Goal: Task Accomplishment & Management: Use online tool/utility

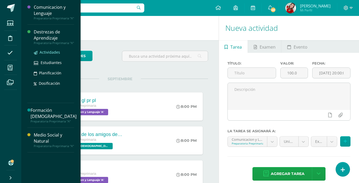
click at [50, 51] on span "Actividades" at bounding box center [50, 52] width 20 height 5
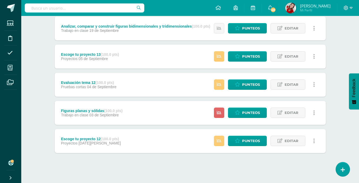
scroll to position [216, 0]
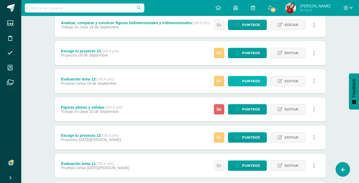
click at [252, 82] on span "Punteos" at bounding box center [251, 81] width 18 height 10
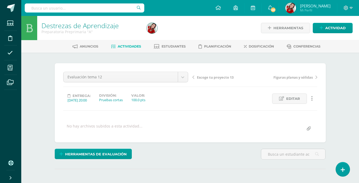
click at [218, 114] on div "Evaluación tema 12 Indicador de logros Rutinas y destrezas Describir y comparar…" at bounding box center [190, 103] width 254 height 62
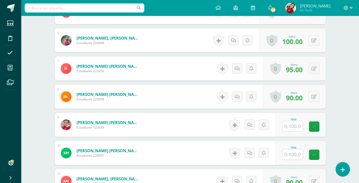
scroll to position [298, 0]
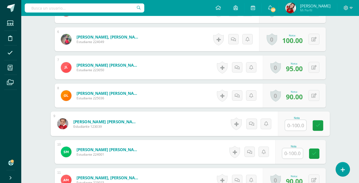
click at [292, 125] on input "text" at bounding box center [295, 125] width 21 height 11
type input "90"
click at [312, 125] on link at bounding box center [317, 125] width 11 height 11
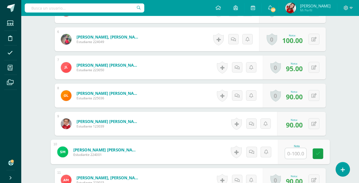
click at [290, 157] on input "text" at bounding box center [295, 153] width 21 height 11
type input "85"
click at [316, 157] on link at bounding box center [317, 153] width 11 height 11
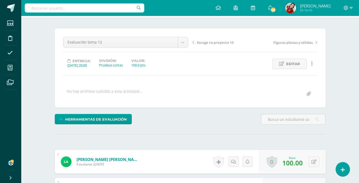
scroll to position [0, 0]
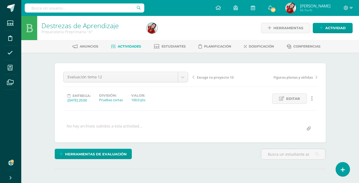
click at [131, 45] on span "Actividades" at bounding box center [129, 46] width 23 height 4
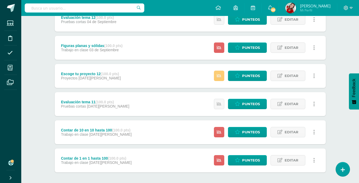
scroll to position [302, 0]
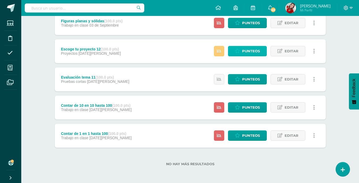
click at [251, 49] on span "Punteos" at bounding box center [251, 51] width 18 height 10
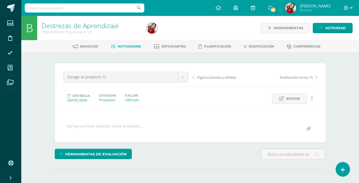
click at [174, 110] on div "Escoge tu proyecto 12 Indicador de logros Rutinas y destrezas Describir y compa…" at bounding box center [190, 103] width 254 height 62
click at [126, 47] on span "Actividades" at bounding box center [129, 46] width 23 height 4
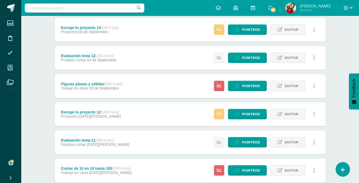
scroll to position [239, 0]
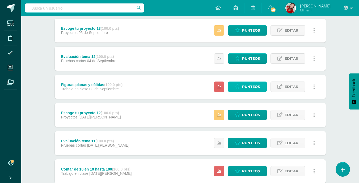
click at [251, 85] on span "Punteos" at bounding box center [251, 87] width 18 height 10
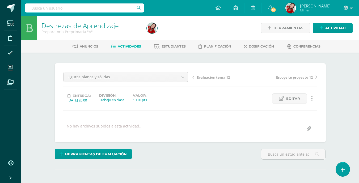
click at [202, 120] on div "Figuras planas y sólidas Indicador de logros Rutinas y destrezas Describir y co…" at bounding box center [190, 103] width 254 height 62
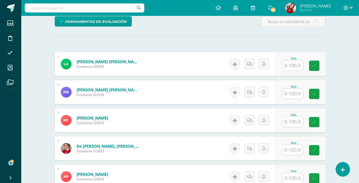
scroll to position [133, 0]
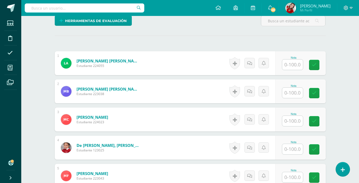
click at [229, 43] on div "¿Estás seguro que quieres eliminar esta actividad? Esto borrará la actividad y …" at bounding box center [190, 153] width 275 height 447
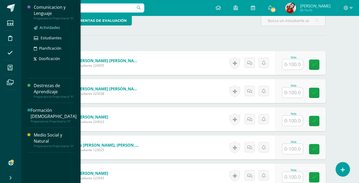
click at [46, 26] on span "Actividades" at bounding box center [50, 27] width 20 height 5
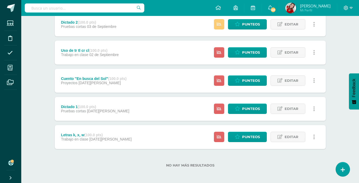
scroll to position [302, 0]
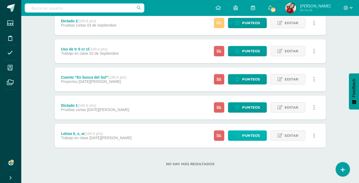
click at [249, 136] on span "Punteos" at bounding box center [251, 136] width 18 height 10
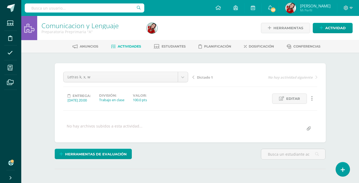
click at [240, 117] on div "Letras k, x, w Indicador de logros Palabras por minuto Libro prestado Evaluació…" at bounding box center [190, 103] width 254 height 62
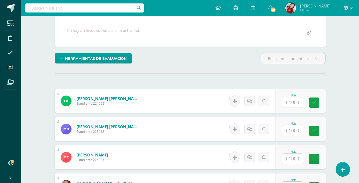
scroll to position [106, 0]
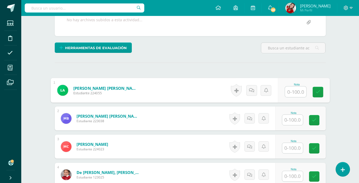
click at [293, 92] on input "text" at bounding box center [295, 92] width 21 height 11
type input "90"
click at [318, 90] on icon at bounding box center [317, 92] width 5 height 5
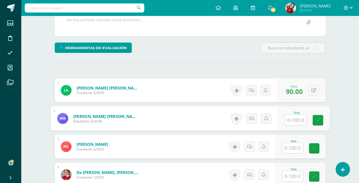
click at [290, 122] on input "text" at bounding box center [295, 120] width 21 height 11
type input "100"
click at [315, 120] on icon at bounding box center [317, 120] width 5 height 5
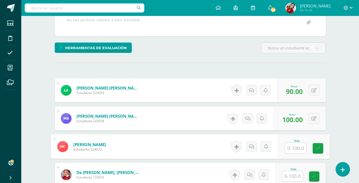
click at [296, 145] on input "text" at bounding box center [295, 148] width 21 height 11
type input "100"
click at [314, 146] on link at bounding box center [317, 148] width 11 height 11
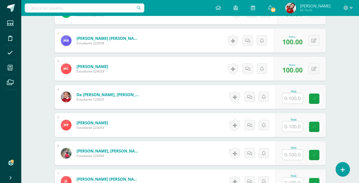
scroll to position [191, 0]
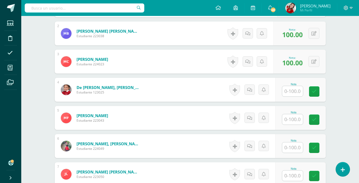
click at [298, 90] on input "text" at bounding box center [292, 91] width 21 height 10
type input "9"
type input "85"
click at [314, 93] on link at bounding box center [317, 91] width 11 height 11
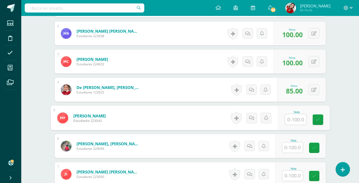
click at [291, 119] on input "text" at bounding box center [295, 119] width 21 height 11
type input "100"
click at [315, 118] on icon at bounding box center [317, 119] width 5 height 5
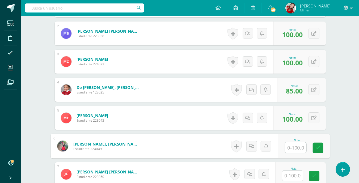
click at [289, 148] on input "text" at bounding box center [295, 147] width 21 height 11
type input "100"
click at [321, 146] on link at bounding box center [317, 148] width 11 height 11
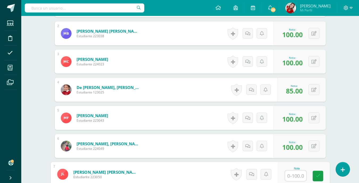
click at [291, 176] on input "text" at bounding box center [295, 175] width 21 height 11
type input "80"
click at [313, 174] on link at bounding box center [317, 176] width 11 height 11
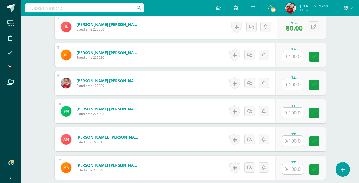
scroll to position [340, 0]
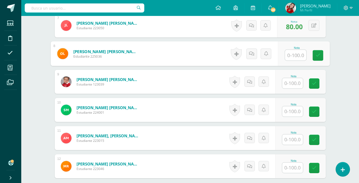
click at [294, 53] on input "text" at bounding box center [295, 55] width 21 height 11
type input "90"
click at [317, 51] on link at bounding box center [317, 55] width 11 height 11
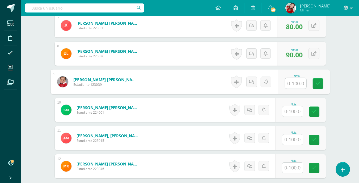
click at [291, 82] on input "text" at bounding box center [295, 83] width 21 height 11
type input "90"
click at [316, 82] on icon at bounding box center [317, 83] width 5 height 5
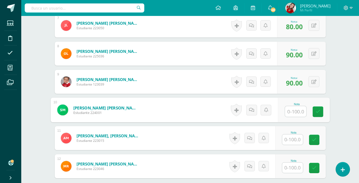
click at [292, 114] on input "text" at bounding box center [295, 111] width 21 height 11
type input "95"
click at [318, 111] on icon at bounding box center [317, 111] width 5 height 5
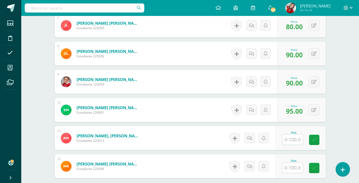
click at [297, 139] on input "text" at bounding box center [292, 139] width 21 height 10
type input "85"
click at [316, 142] on icon at bounding box center [317, 140] width 5 height 5
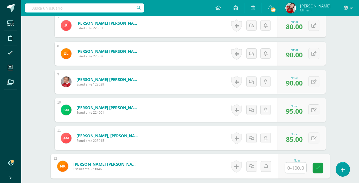
click at [300, 169] on input "text" at bounding box center [295, 168] width 21 height 11
type input "100"
click at [316, 166] on icon at bounding box center [317, 168] width 5 height 5
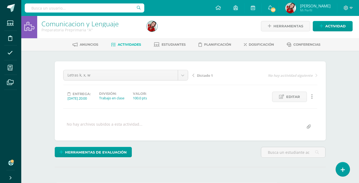
scroll to position [0, 0]
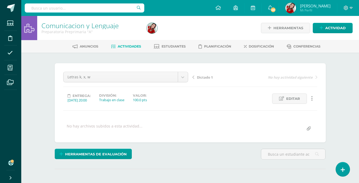
click at [130, 45] on span "Actividades" at bounding box center [129, 46] width 23 height 4
click at [208, 114] on div "Dictado 1 Indicador de logros Palabras por minuto Libro prestado Evaluación del…" at bounding box center [190, 103] width 254 height 62
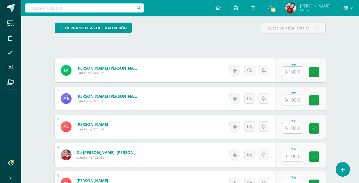
scroll to position [126, 0]
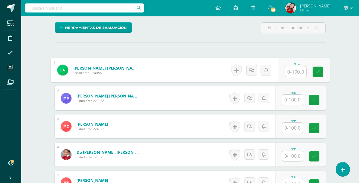
click at [291, 76] on input "text" at bounding box center [295, 71] width 21 height 11
type input "30"
click at [316, 70] on icon at bounding box center [317, 72] width 5 height 5
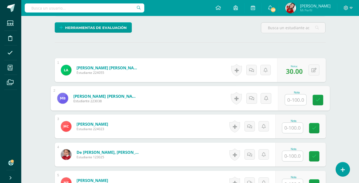
click at [291, 100] on input "text" at bounding box center [295, 100] width 21 height 11
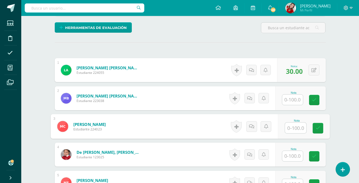
click at [291, 128] on input "text" at bounding box center [295, 128] width 21 height 11
type input "100"
click at [320, 128] on link at bounding box center [317, 128] width 11 height 11
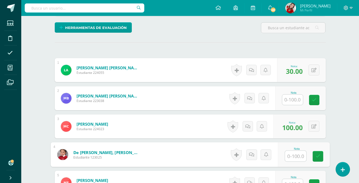
click at [289, 159] on input "text" at bounding box center [295, 156] width 21 height 11
type input "30"
click at [317, 156] on icon at bounding box center [317, 156] width 5 height 5
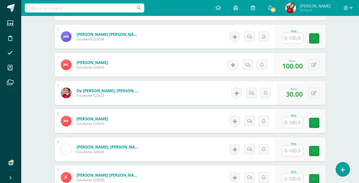
scroll to position [201, 0]
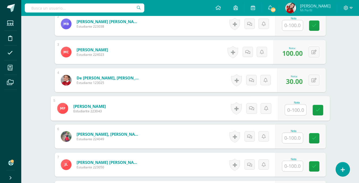
click at [294, 111] on input "text" at bounding box center [295, 110] width 21 height 11
type input "100"
click at [321, 106] on link at bounding box center [317, 110] width 11 height 11
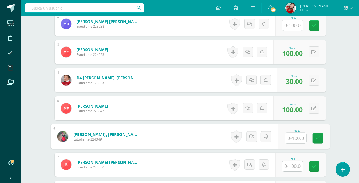
click at [293, 138] on input "text" at bounding box center [295, 138] width 21 height 11
type input "95"
click at [316, 135] on link at bounding box center [317, 138] width 11 height 11
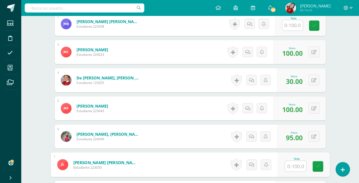
click at [292, 163] on input "text" at bounding box center [295, 166] width 21 height 11
type input "50"
click at [314, 165] on link at bounding box center [317, 166] width 11 height 11
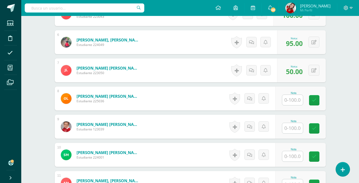
scroll to position [296, 0]
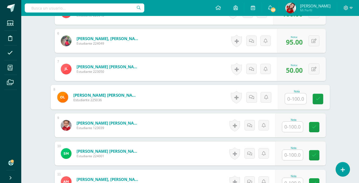
click at [291, 99] on input "text" at bounding box center [295, 98] width 21 height 11
type input "90"
click at [317, 94] on link at bounding box center [317, 99] width 11 height 11
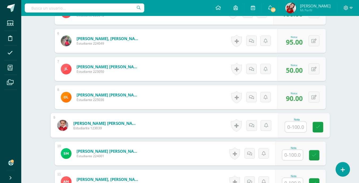
click at [292, 122] on input "text" at bounding box center [295, 127] width 21 height 11
type input "100"
click at [317, 123] on link at bounding box center [317, 127] width 11 height 11
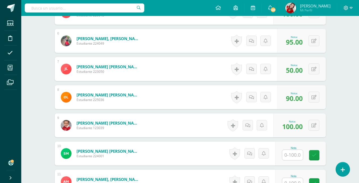
click at [288, 155] on input "text" at bounding box center [292, 155] width 21 height 10
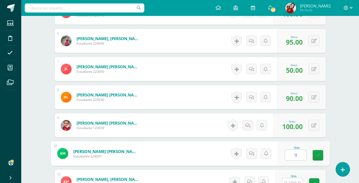
type input "95"
click at [313, 155] on link at bounding box center [317, 155] width 11 height 11
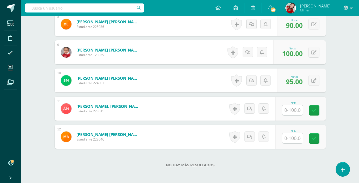
scroll to position [371, 0]
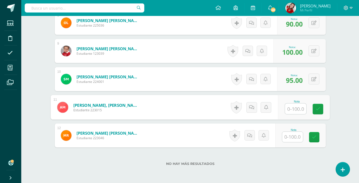
click at [291, 110] on input "text" at bounding box center [295, 109] width 21 height 11
type input "80"
click at [316, 107] on icon at bounding box center [317, 109] width 5 height 5
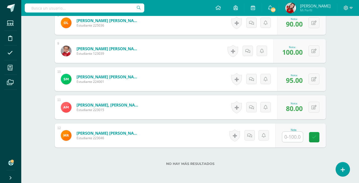
click at [294, 136] on input "text" at bounding box center [292, 137] width 21 height 10
type input "100"
click at [319, 135] on icon at bounding box center [317, 137] width 5 height 5
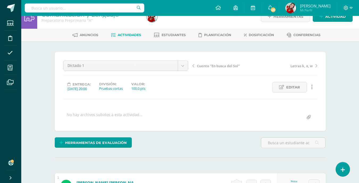
scroll to position [0, 0]
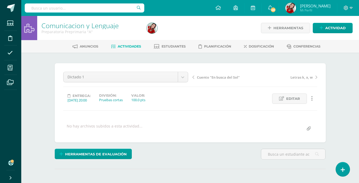
click at [122, 47] on span "Actividades" at bounding box center [129, 46] width 23 height 4
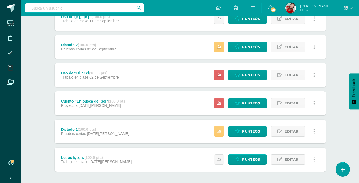
scroll to position [302, 0]
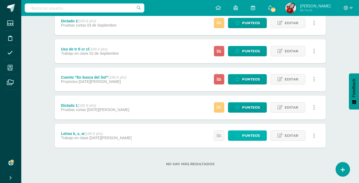
click at [256, 134] on span "Punteos" at bounding box center [251, 136] width 18 height 10
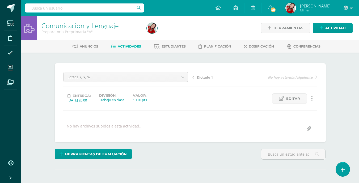
click at [227, 125] on div "No hay archivos subidos a esta actividad..." at bounding box center [190, 128] width 258 height 10
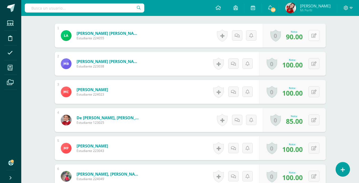
scroll to position [161, 0]
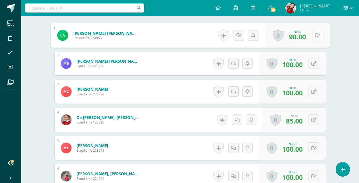
click at [311, 37] on div "0 Logros Logros obtenidos Aún no hay logros agregados Nota: 90.00" at bounding box center [297, 35] width 65 height 25
click at [296, 36] on span "90.00" at bounding box center [294, 36] width 17 height 9
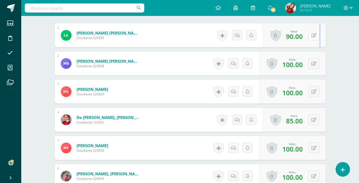
drag, startPoint x: 322, startPoint y: 33, endPoint x: 313, endPoint y: 33, distance: 8.8
click at [313, 33] on div "0 Logros Logros obtenidos Aún no hay logros agregados Nota: 90.00" at bounding box center [294, 35] width 63 height 24
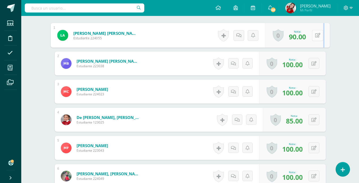
click at [313, 33] on button at bounding box center [317, 35] width 11 height 11
type input "80"
click at [304, 35] on icon at bounding box center [303, 37] width 5 height 5
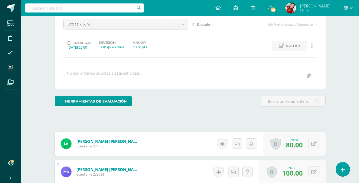
scroll to position [53, 0]
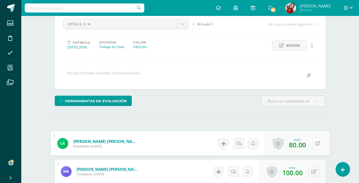
click at [313, 142] on button at bounding box center [317, 143] width 11 height 11
type input "85"
click at [301, 143] on icon at bounding box center [303, 145] width 5 height 5
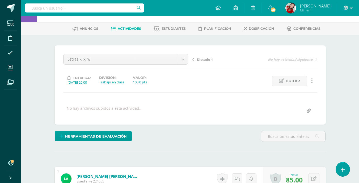
scroll to position [11, 0]
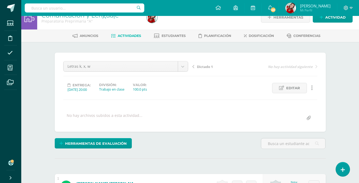
click at [129, 33] on link "Actividades" at bounding box center [126, 36] width 30 height 8
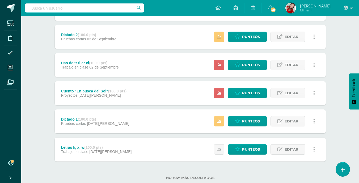
scroll to position [281, 0]
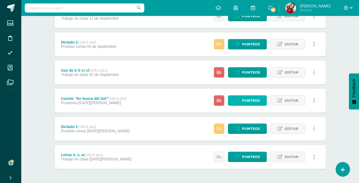
click at [254, 98] on span "Punteos" at bounding box center [251, 101] width 18 height 10
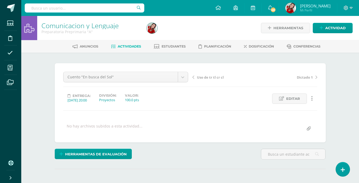
click at [246, 101] on div "Entrega: [DATE] 20:00 División: Proyectos Valor: 100.0 pts Editar Ocultar Histo…" at bounding box center [190, 98] width 258 height 10
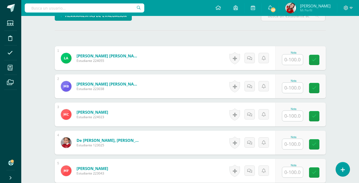
scroll to position [139, 0]
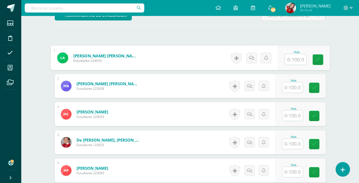
click at [288, 60] on input "text" at bounding box center [295, 59] width 21 height 11
type input "100"
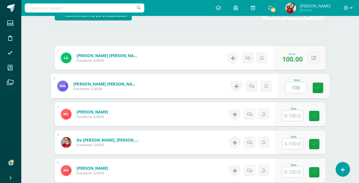
type input "100"
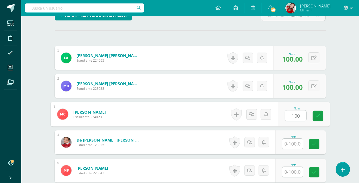
type input "100"
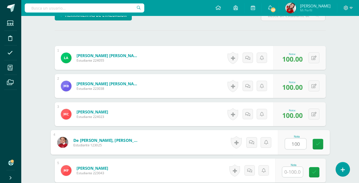
type input "100"
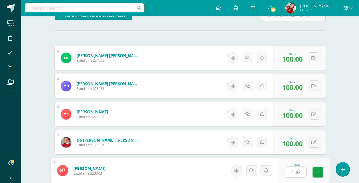
type input "100"
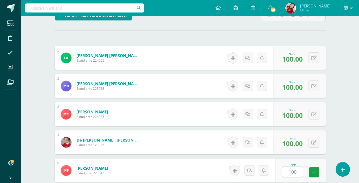
scroll to position [247, 0]
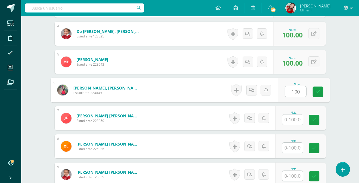
type input "100"
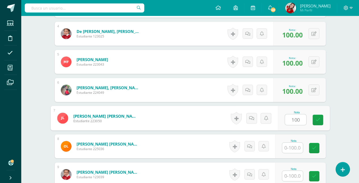
type input "100"
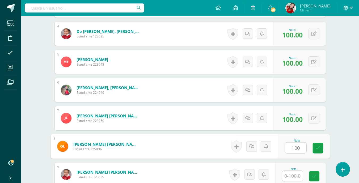
type input "100"
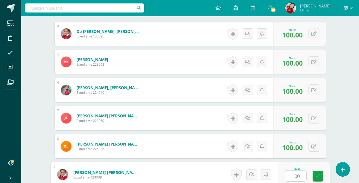
type input "100"
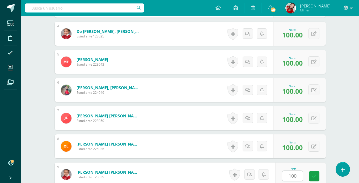
scroll to position [360, 0]
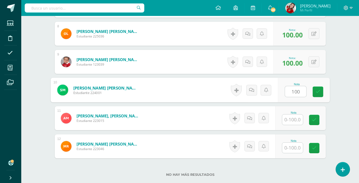
type input "100"
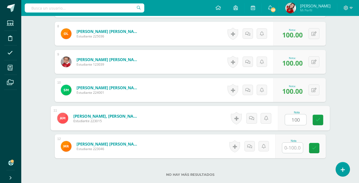
type input "100"
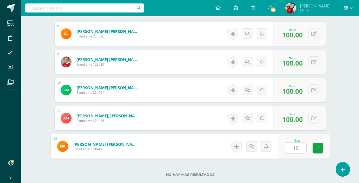
type input "100"
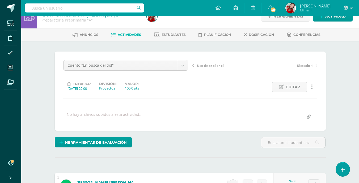
scroll to position [0, 0]
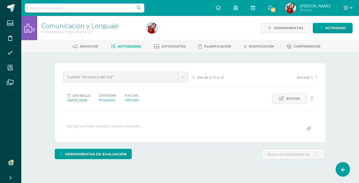
click at [130, 44] on link "Actividades" at bounding box center [126, 46] width 30 height 8
click at [129, 47] on span "Actividades" at bounding box center [129, 46] width 23 height 4
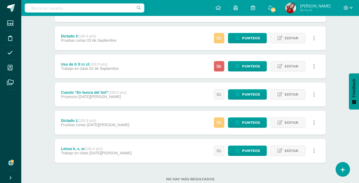
scroll to position [281, 0]
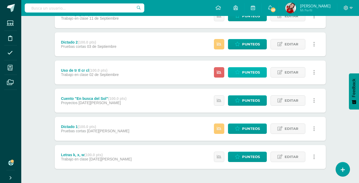
click at [251, 72] on span "Punteos" at bounding box center [251, 72] width 18 height 10
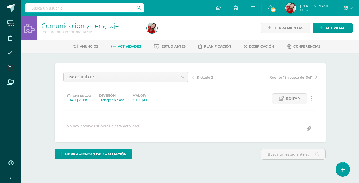
click at [191, 125] on div "No hay archivos subidos a esta actividad..." at bounding box center [190, 128] width 258 height 10
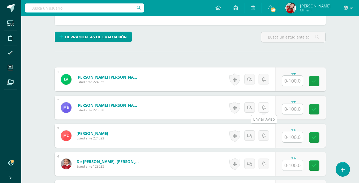
scroll to position [117, 0]
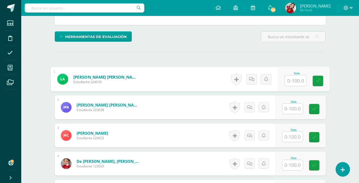
click at [291, 80] on input "text" at bounding box center [295, 80] width 21 height 11
type input "95"
click at [312, 80] on link at bounding box center [317, 81] width 11 height 11
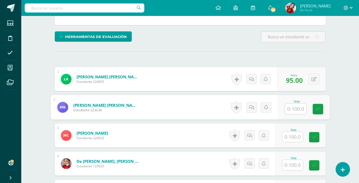
click at [294, 112] on input "text" at bounding box center [295, 109] width 21 height 11
type input "100"
click at [316, 112] on link at bounding box center [317, 109] width 11 height 11
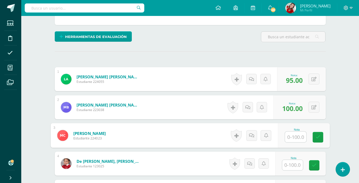
click at [296, 137] on input "text" at bounding box center [295, 137] width 21 height 11
type input "100"
click at [319, 136] on icon at bounding box center [317, 137] width 5 height 5
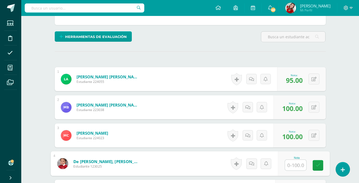
click at [292, 167] on input "text" at bounding box center [295, 165] width 21 height 11
type input "85"
click at [313, 168] on link at bounding box center [317, 165] width 11 height 11
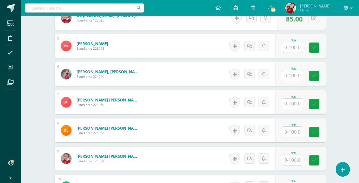
scroll to position [255, 0]
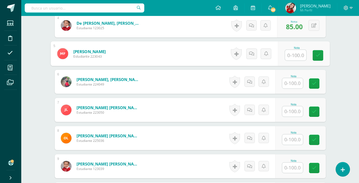
click at [294, 56] on input "text" at bounding box center [295, 55] width 21 height 11
type input "100"
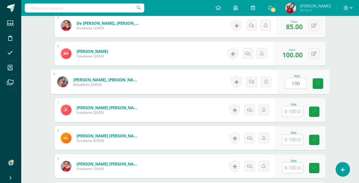
type input "100"
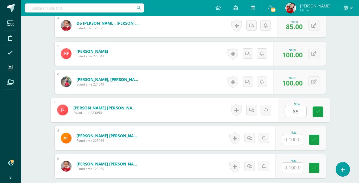
type input "85"
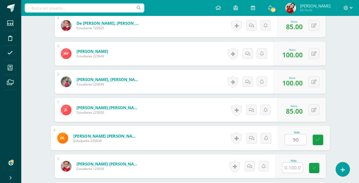
type input "90"
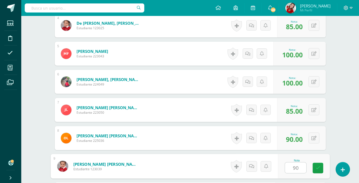
type input "90"
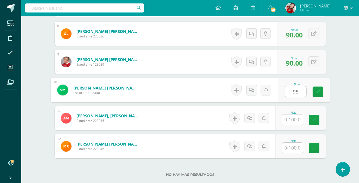
type input "95"
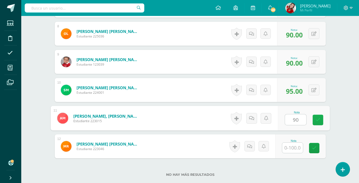
type input "90"
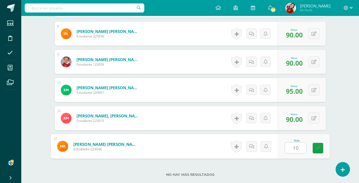
type input "100"
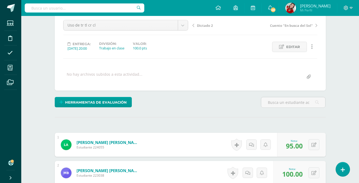
scroll to position [0, 0]
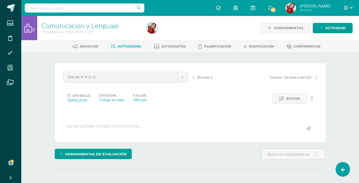
click at [124, 46] on span "Actividades" at bounding box center [129, 46] width 23 height 4
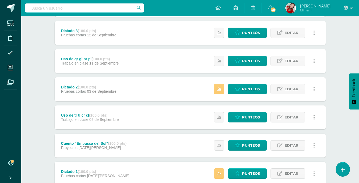
scroll to position [228, 0]
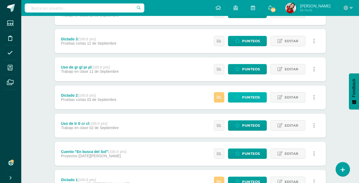
click at [252, 95] on span "Punteos" at bounding box center [251, 97] width 18 height 10
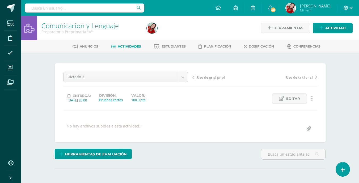
click at [201, 144] on div "¿Estás seguro que quieres eliminar esta actividad? Esto borrará la actividad y …" at bounding box center [190, 131] width 275 height 136
click at [130, 45] on span "Actividades" at bounding box center [129, 46] width 23 height 4
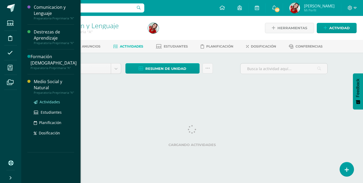
click at [48, 99] on span "Actividades" at bounding box center [50, 101] width 20 height 5
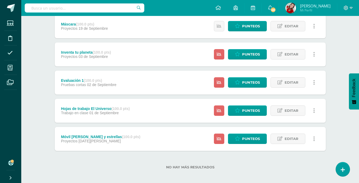
scroll to position [218, 0]
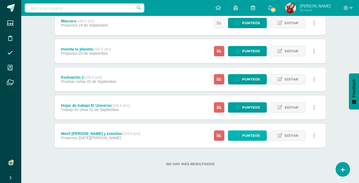
click at [250, 134] on span "Punteos" at bounding box center [251, 136] width 18 height 10
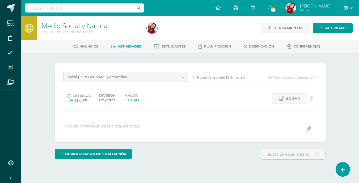
click at [222, 122] on div "Móvil [PERSON_NAME] y estrellas Indicador de logros Rutinas y Destrezas Costura…" at bounding box center [190, 103] width 254 height 62
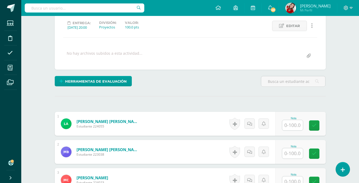
scroll to position [73, 0]
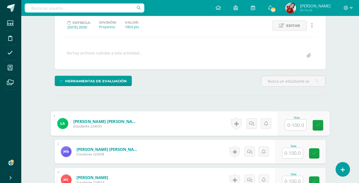
click at [295, 127] on input "text" at bounding box center [295, 125] width 21 height 11
type input "100"
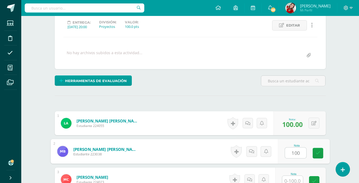
type input "100"
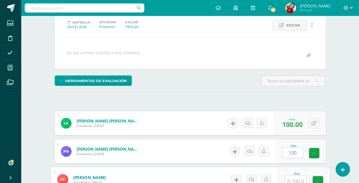
scroll to position [76, 0]
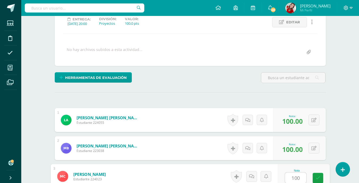
type input "100"
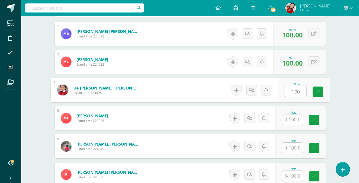
type input "100"
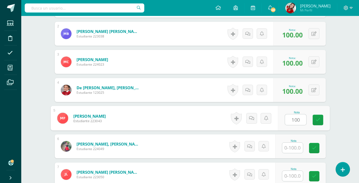
type input "100"
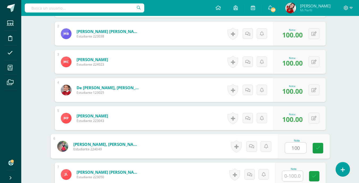
type input "100"
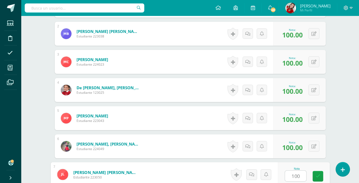
type input "100"
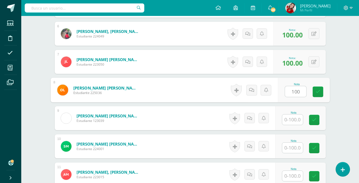
type input "100"
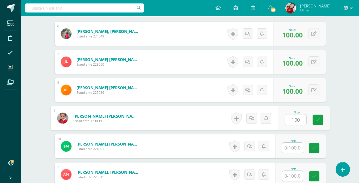
type input "100"
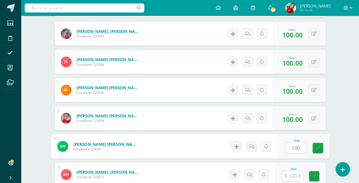
type input "100"
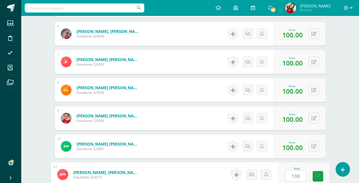
type input "100"
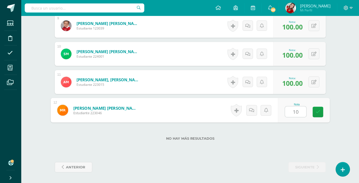
type input "100"
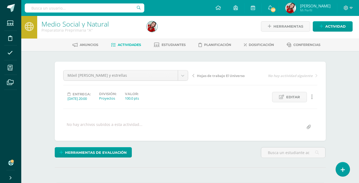
scroll to position [0, 0]
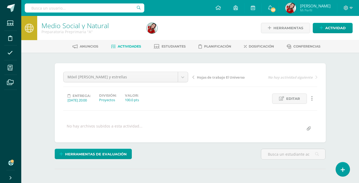
click at [133, 44] on link "Actividades" at bounding box center [126, 46] width 30 height 8
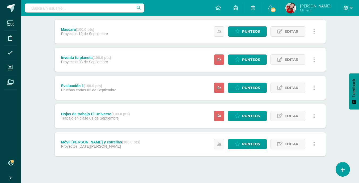
scroll to position [216, 0]
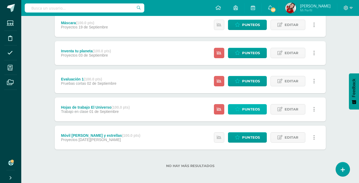
click at [251, 105] on span "Punteos" at bounding box center [251, 109] width 18 height 10
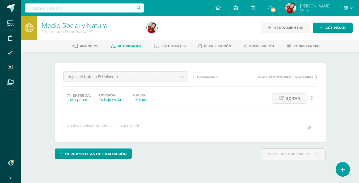
scroll to position [1, 0]
click at [220, 106] on div "Hojas de trabajo El Universo Indicador de logros Rutinas y Destrezas Costura Ev…" at bounding box center [190, 102] width 254 height 62
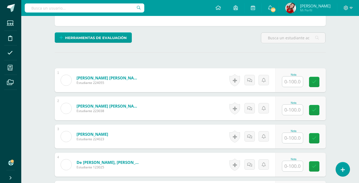
scroll to position [117, 0]
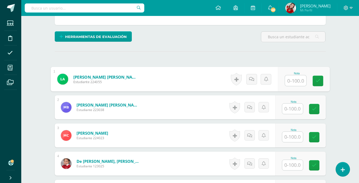
click at [289, 77] on input "text" at bounding box center [295, 80] width 21 height 11
type input "100"
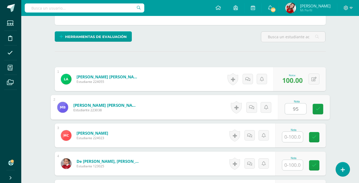
type input "95"
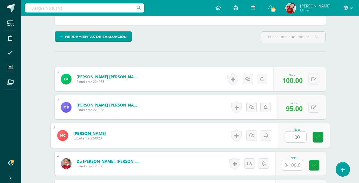
type input "100"
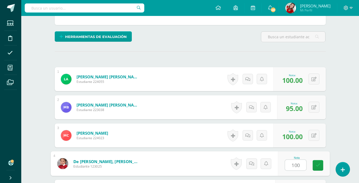
type input "100"
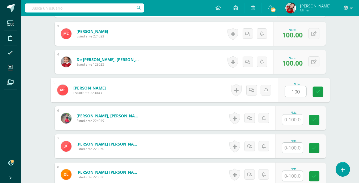
type input "100"
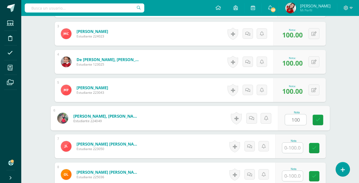
type input "100"
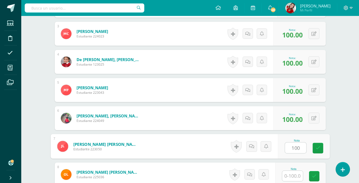
type input "100"
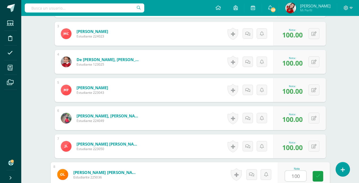
type input "100"
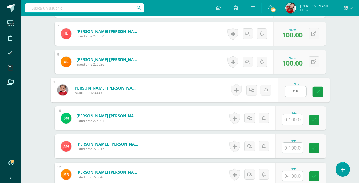
type input "95"
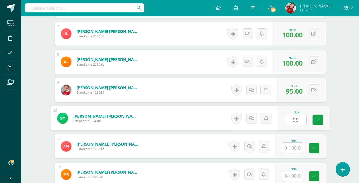
type input "95"
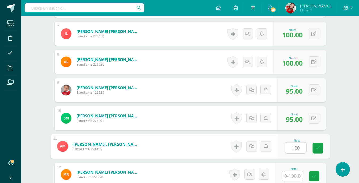
type input "100"
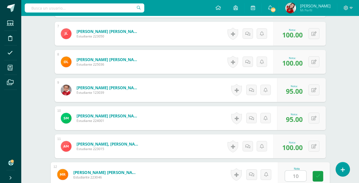
type input "100"
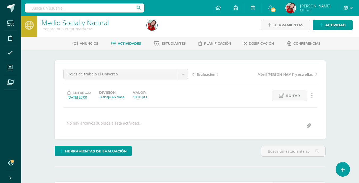
scroll to position [0, 0]
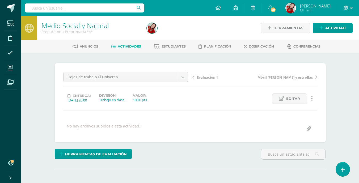
click at [126, 46] on span "Actividades" at bounding box center [129, 46] width 23 height 4
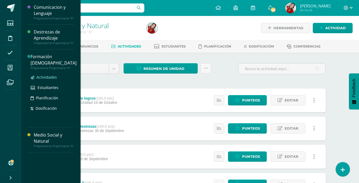
click at [47, 75] on span "Actividades" at bounding box center [46, 77] width 20 height 5
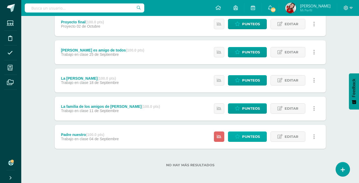
scroll to position [76, 0]
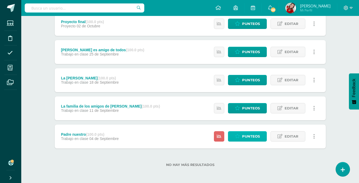
click at [242, 138] on span "Punteos" at bounding box center [251, 136] width 18 height 10
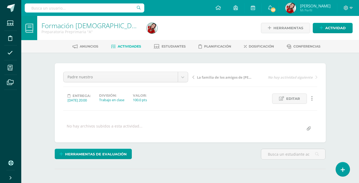
click at [208, 119] on div "Padre nuestro Proyecto final [PERSON_NAME] es amigo de todos La [PERSON_NAME] L…" at bounding box center [190, 103] width 254 height 62
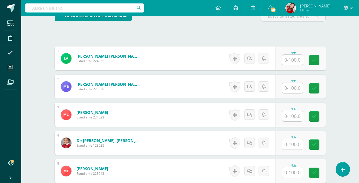
scroll to position [138, 0]
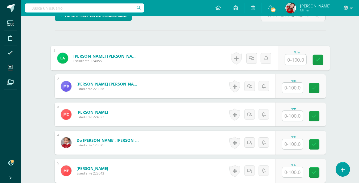
click at [292, 64] on input "text" at bounding box center [295, 59] width 21 height 11
type input "100"
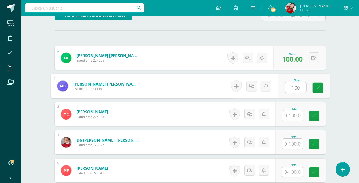
type input "100"
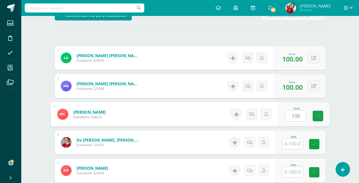
type input "100"
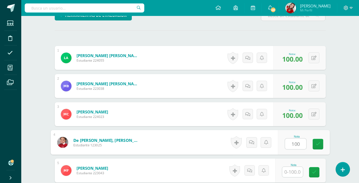
type input "100"
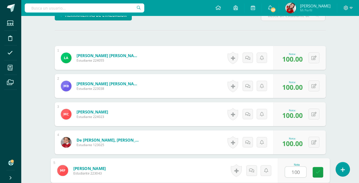
type input "100"
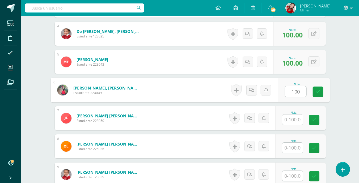
type input "100"
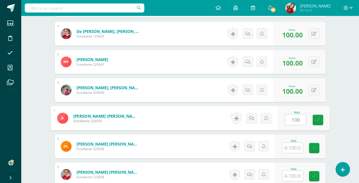
type input "100"
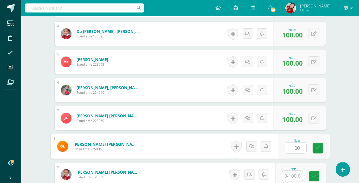
type input "100"
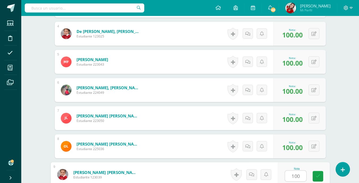
type input "100"
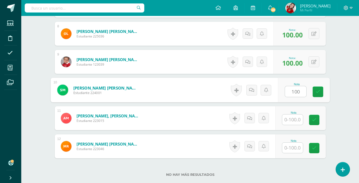
type input "100"
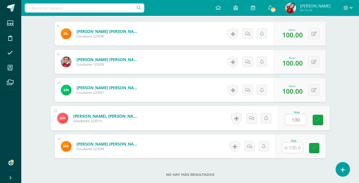
type input "100"
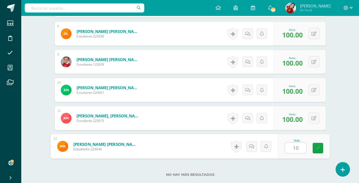
type input "100"
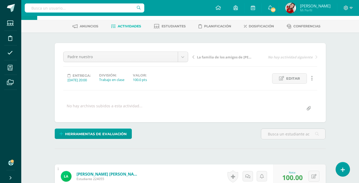
scroll to position [0, 0]
